Goal: Task Accomplishment & Management: Complete application form

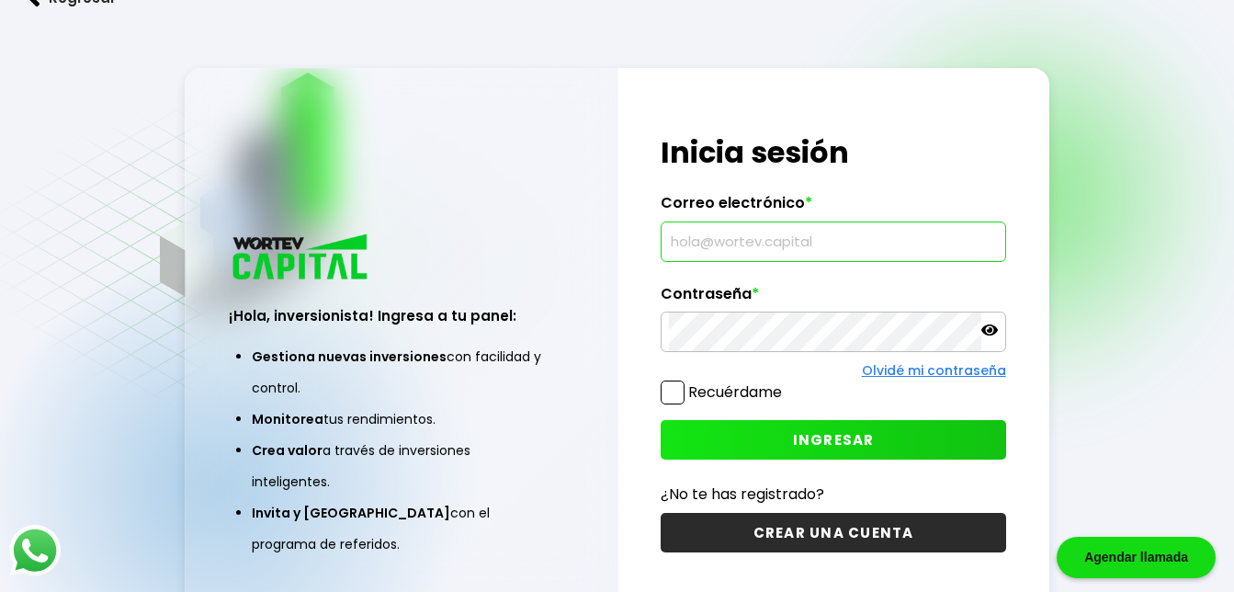
click at [794, 233] on input "text" at bounding box center [833, 241] width 328 height 39
type input "[EMAIL_ADDRESS][DOMAIN_NAME]"
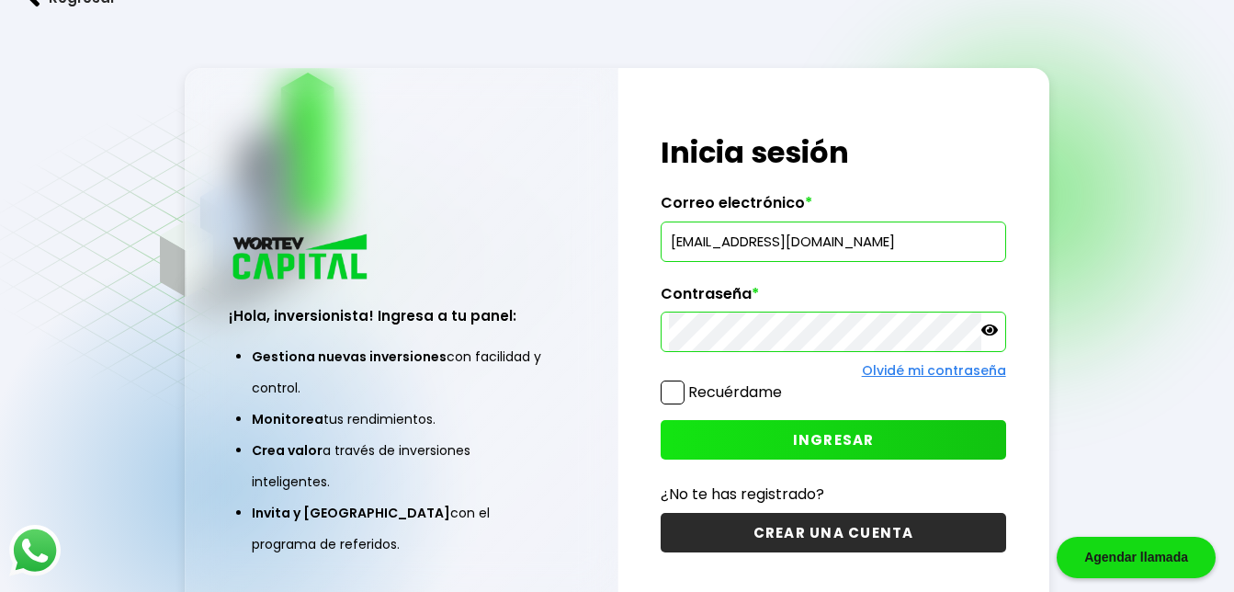
click at [824, 537] on button "CREAR UNA CUENTA" at bounding box center [833, 533] width 345 height 40
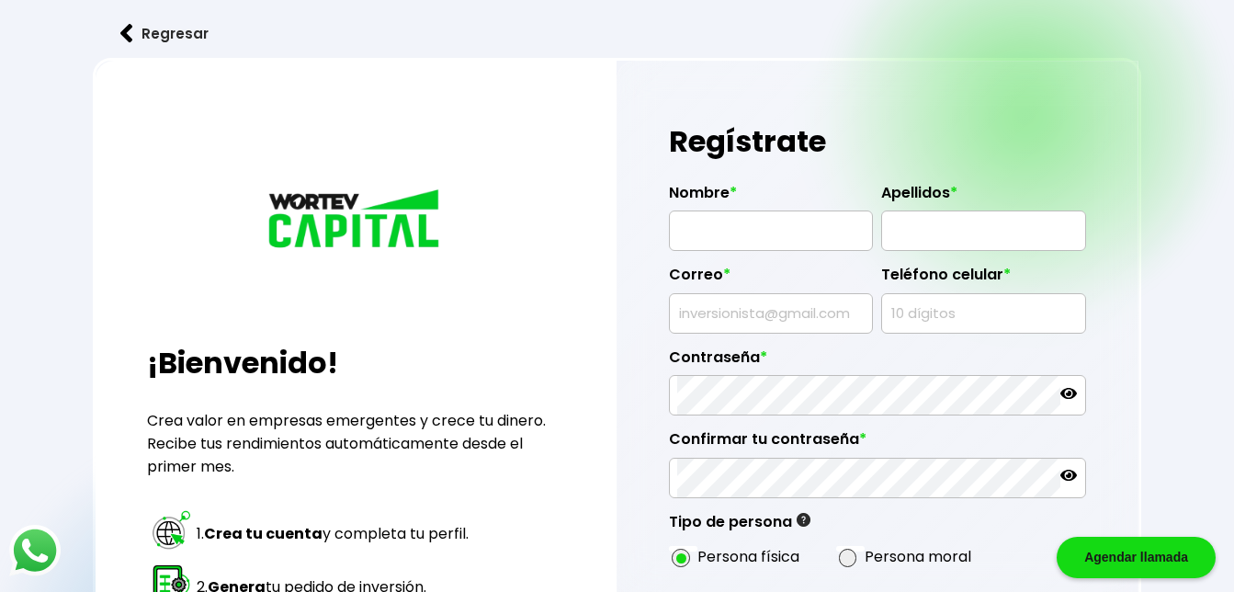
click at [751, 232] on input "text" at bounding box center [770, 230] width 187 height 39
type input "[DEMOGRAPHIC_DATA]"
type input "[PERSON_NAME]"
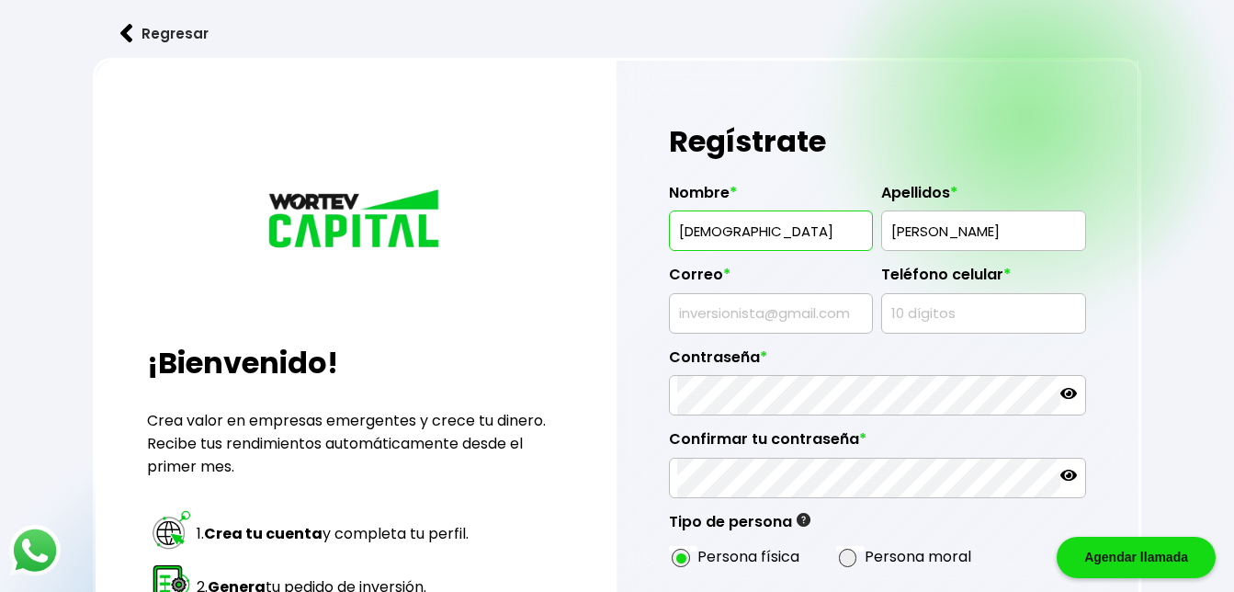
type input "[EMAIL_ADDRESS][DOMAIN_NAME]"
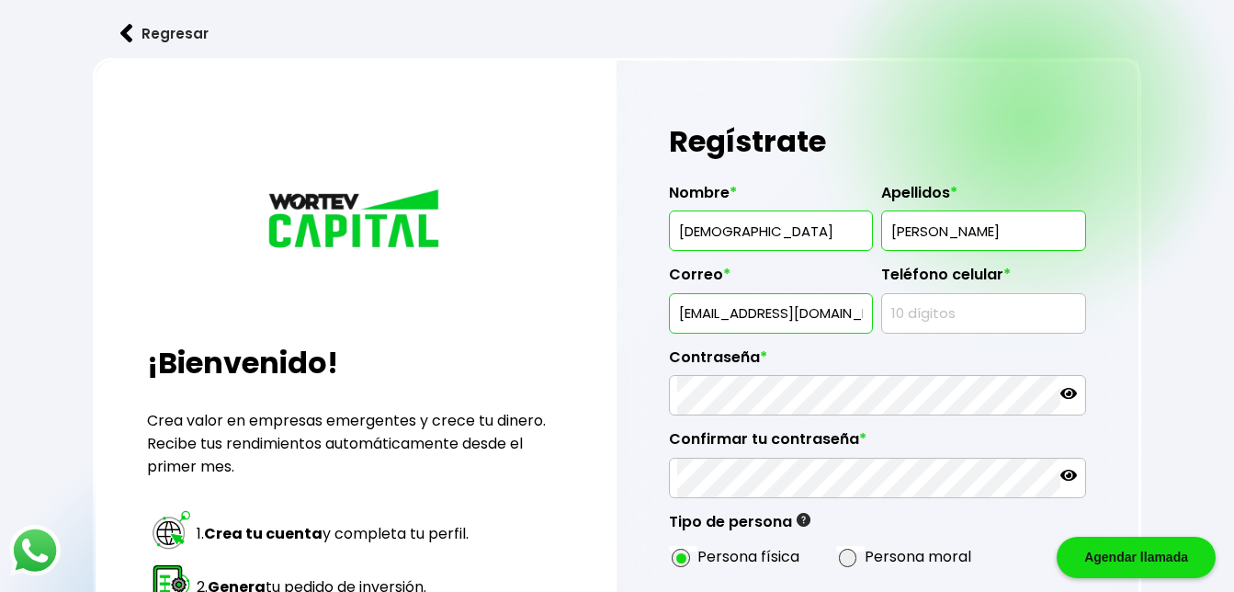
click at [928, 322] on input "text" at bounding box center [982, 313] width 187 height 39
type input "9515646561"
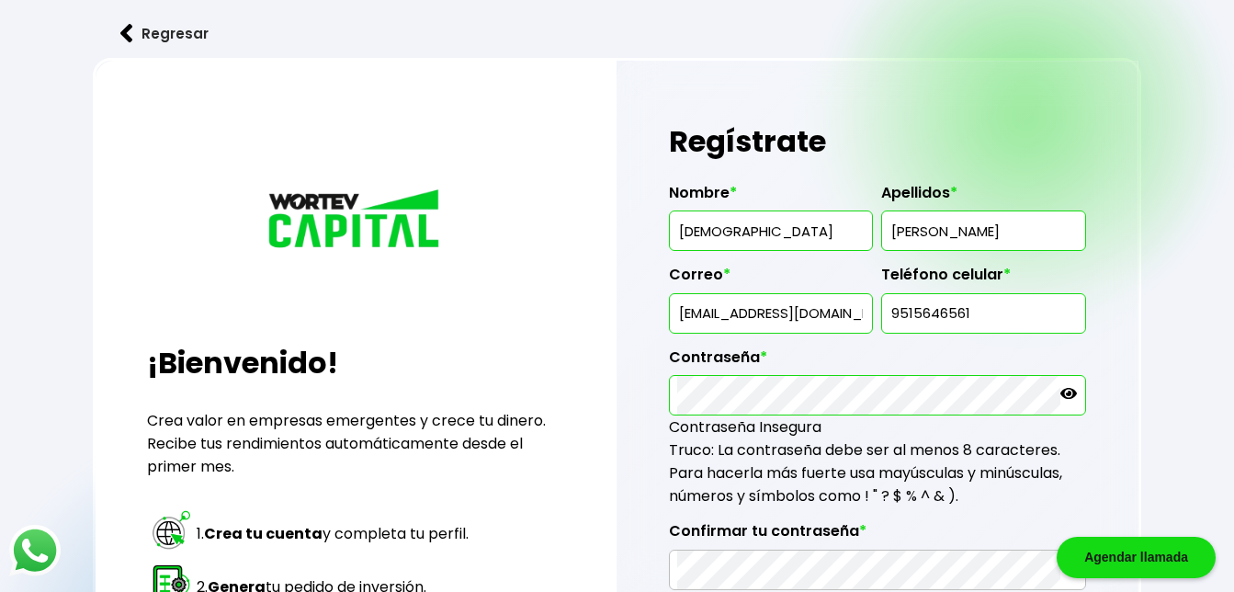
click at [1063, 398] on icon at bounding box center [1068, 393] width 17 height 17
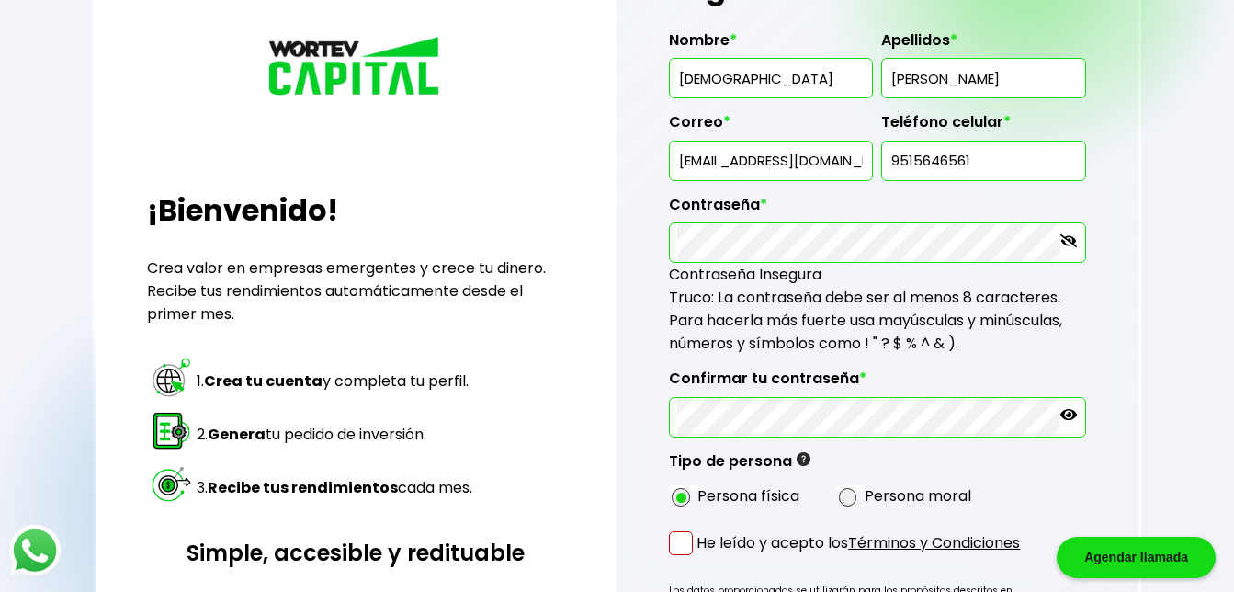
scroll to position [276, 0]
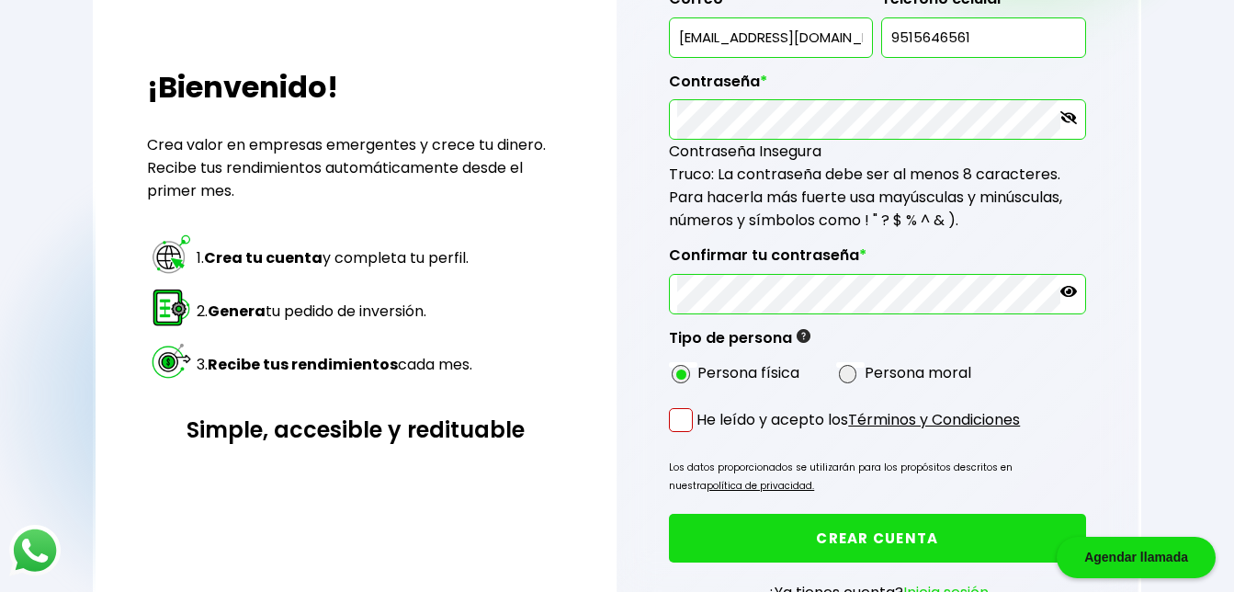
click at [680, 424] on span at bounding box center [681, 420] width 24 height 24
click at [700, 434] on input "He leído y acepto los Términos y Condiciones" at bounding box center [700, 434] width 0 height 0
click at [813, 536] on button "CREAR CUENTA" at bounding box center [877, 538] width 416 height 49
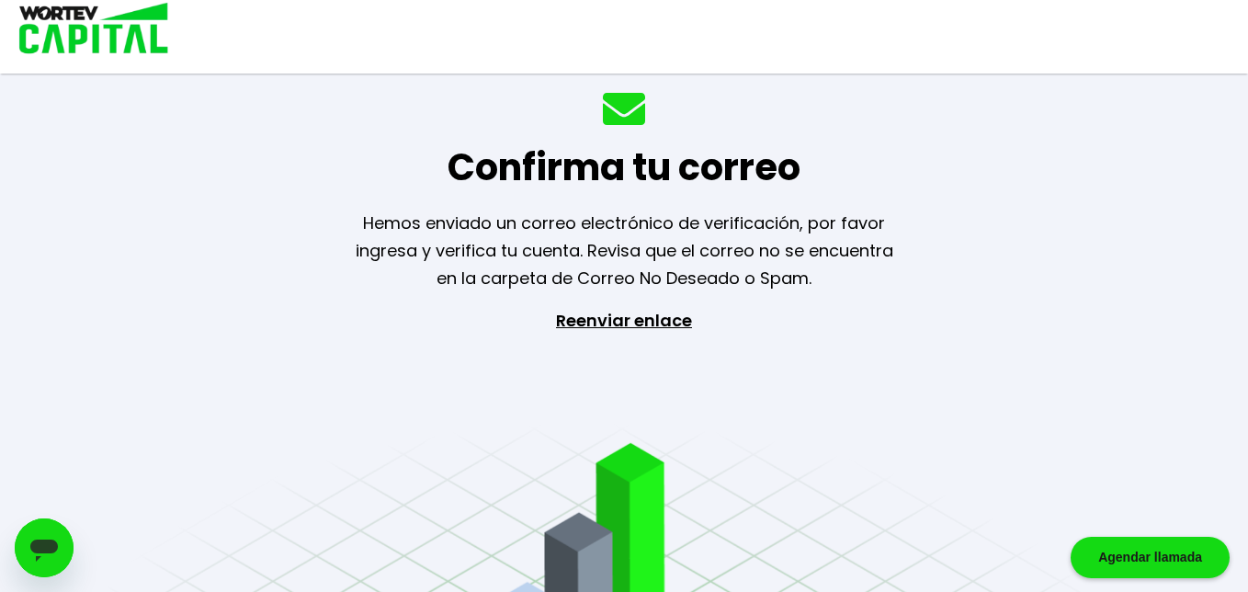
click at [1010, 388] on div "Confirma tu correo Hemos enviado un correo electrónico de verificación, por fav…" at bounding box center [624, 296] width 1248 height 592
click at [997, 383] on div "Confirma tu correo Hemos enviado un correo electrónico de verificación, por fav…" at bounding box center [624, 296] width 1248 height 592
click at [791, 351] on div "Confirma tu correo Hemos enviado un correo electrónico de verificación, por fav…" at bounding box center [624, 296] width 1248 height 592
drag, startPoint x: 1251, startPoint y: 471, endPoint x: 1095, endPoint y: 588, distance: 194.3
click at [1233, 480] on div "Confirma tu correo Hemos enviado un correo electrónico de verificación, por fav…" at bounding box center [624, 296] width 1248 height 592
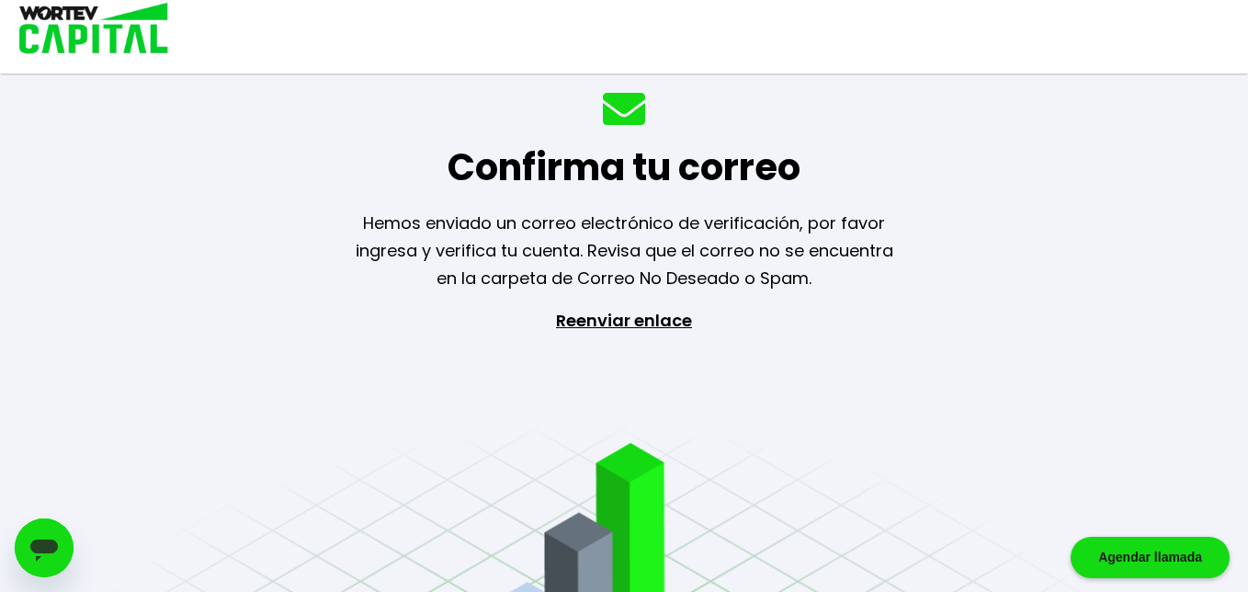
drag, startPoint x: 448, startPoint y: 459, endPoint x: 799, endPoint y: 458, distance: 351.9
click at [477, 458] on div "Confirma tu correo Hemos enviado un correo electrónico de verificación, por fav…" at bounding box center [624, 296] width 1248 height 592
click at [771, 367] on div "Confirma tu correo Hemos enviado un correo electrónico de verificación, por fav…" at bounding box center [624, 296] width 1248 height 592
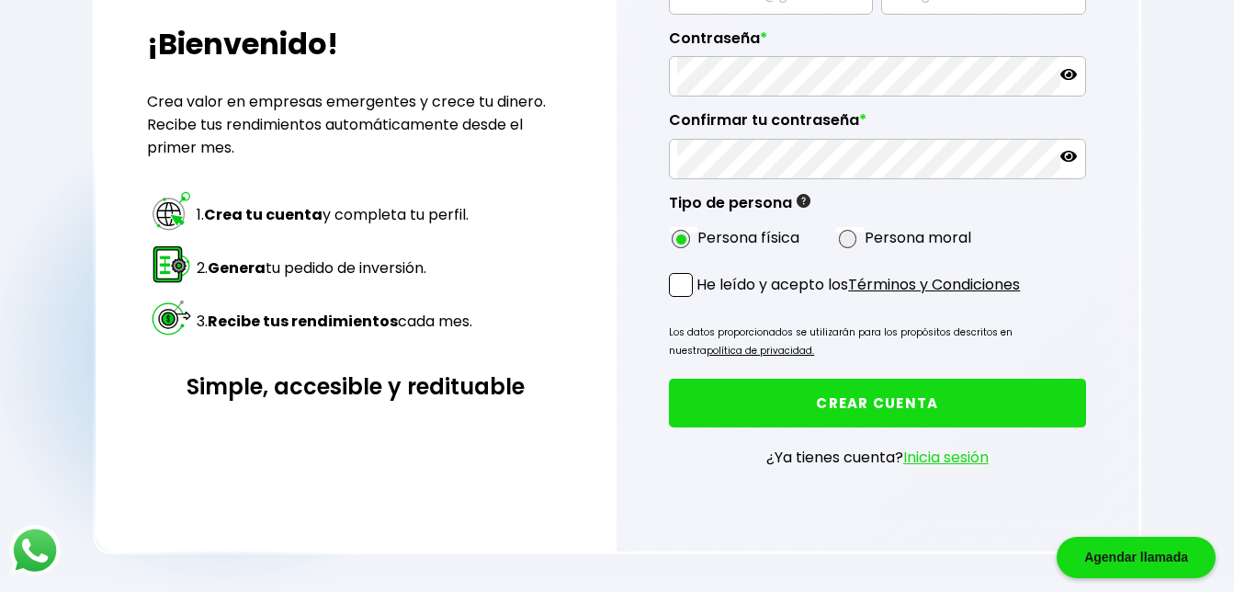
scroll to position [322, 0]
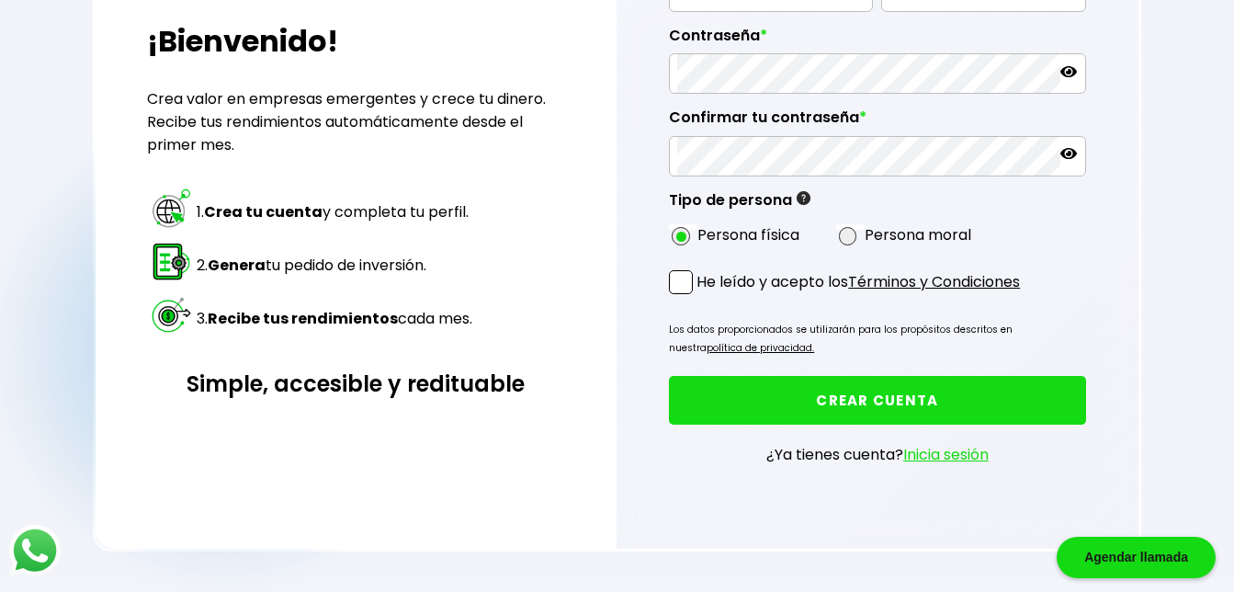
click at [962, 455] on link "Inicia sesión" at bounding box center [945, 454] width 85 height 21
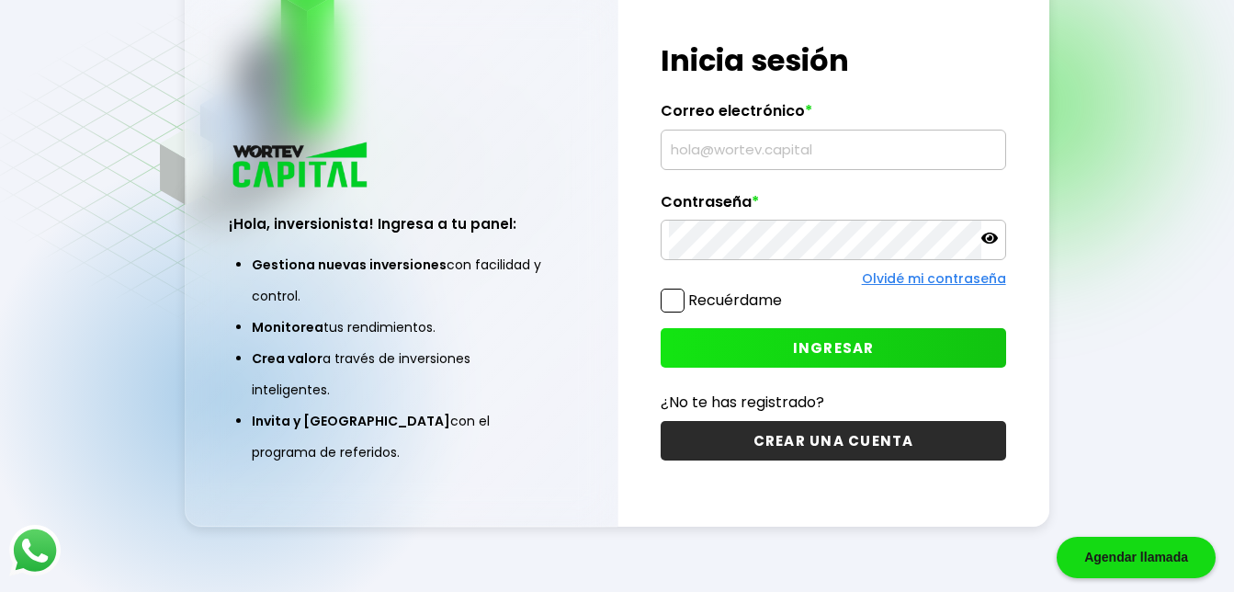
scroll to position [92, 0]
type input "[EMAIL_ADDRESS][DOMAIN_NAME]"
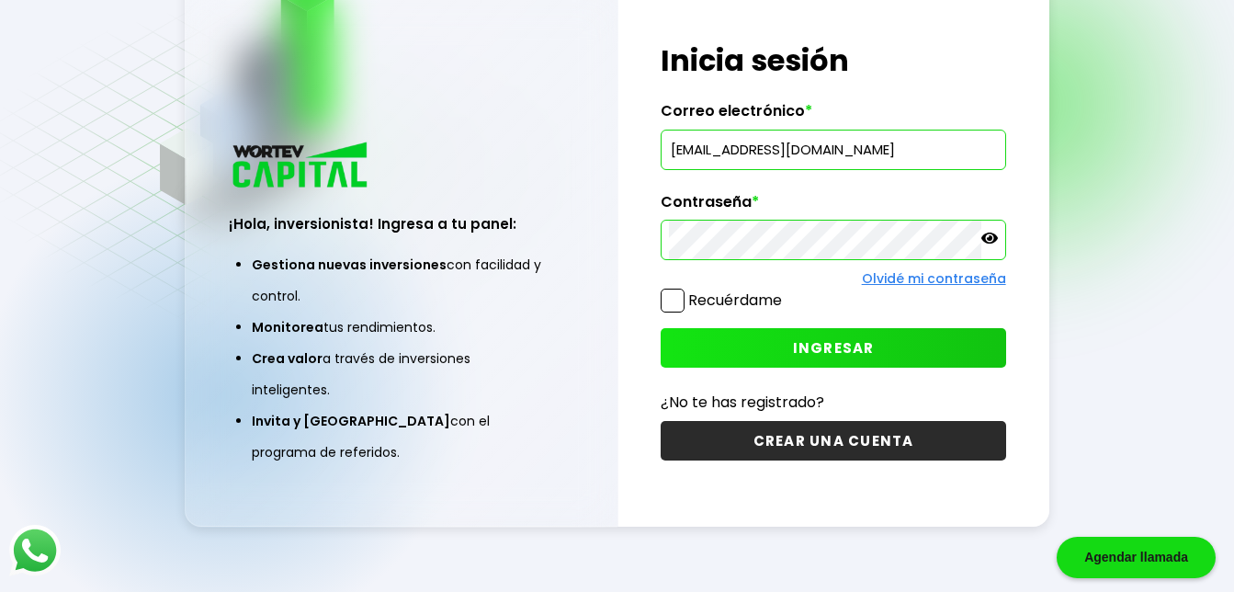
click at [669, 306] on span at bounding box center [673, 301] width 24 height 24
click at [786, 291] on input "Recuérdame" at bounding box center [786, 291] width 0 height 0
click at [760, 350] on button "INGRESAR" at bounding box center [833, 348] width 345 height 40
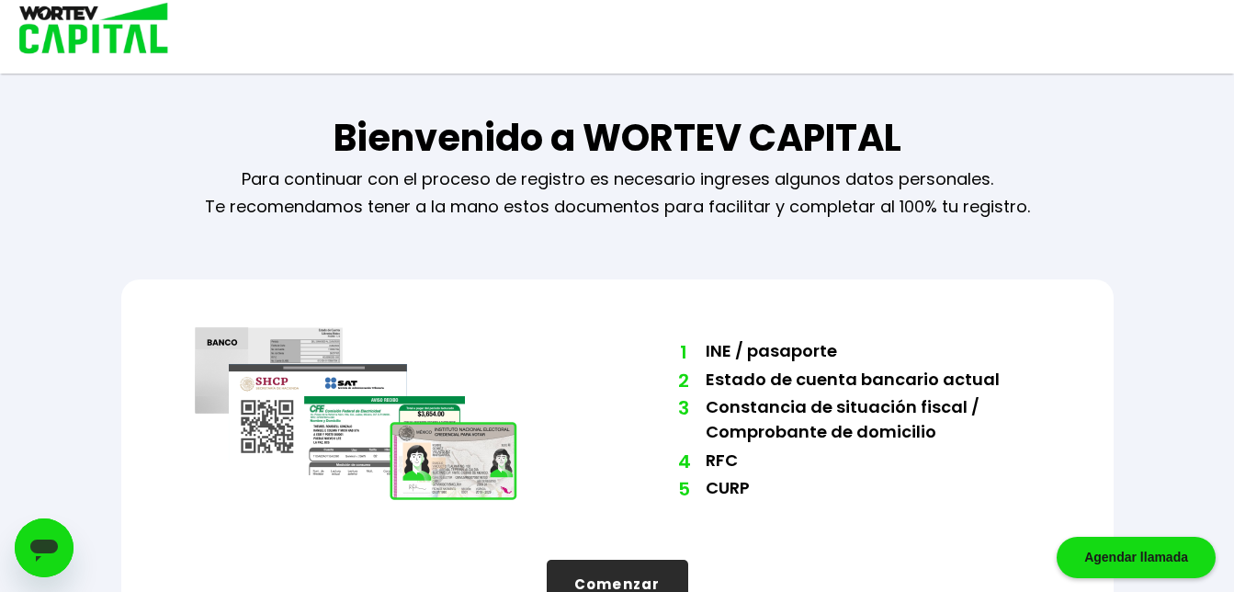
scroll to position [61, 0]
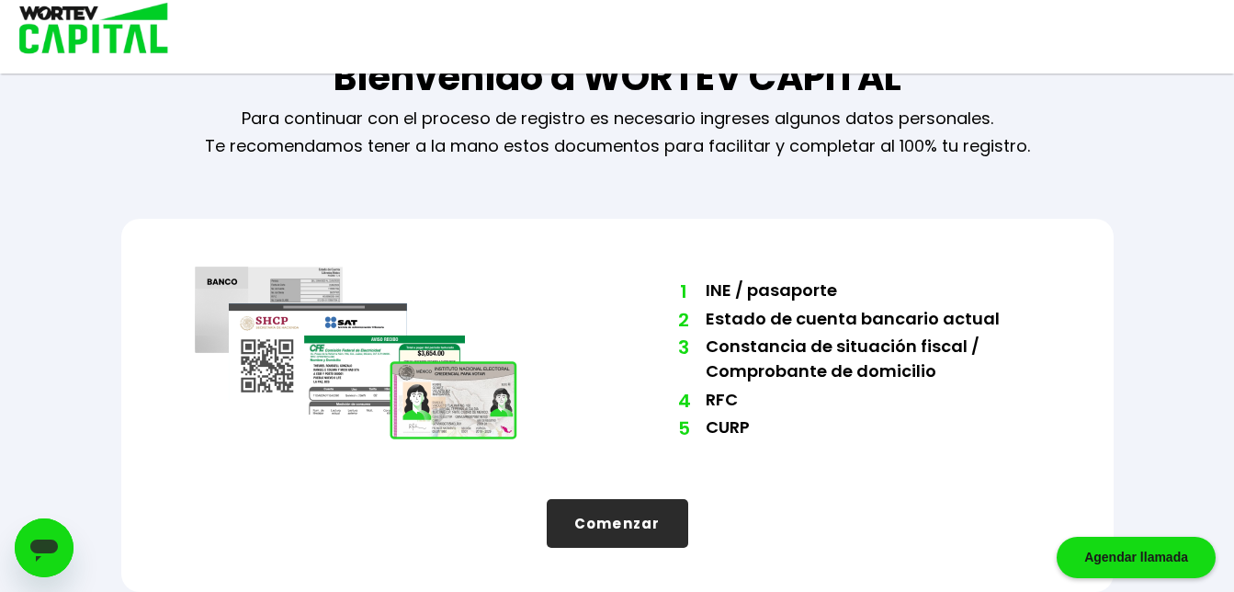
click at [682, 518] on button "Comenzar" at bounding box center [618, 523] width 142 height 49
